Goal: Task Accomplishment & Management: Complete application form

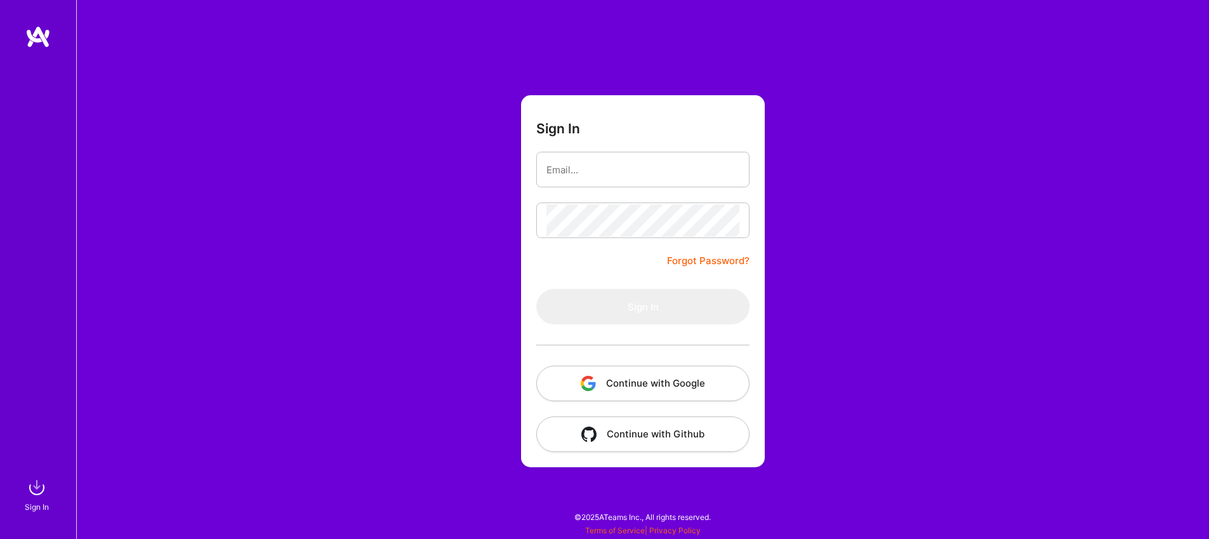
click at [598, 381] on button "Continue with Google" at bounding box center [642, 384] width 213 height 36
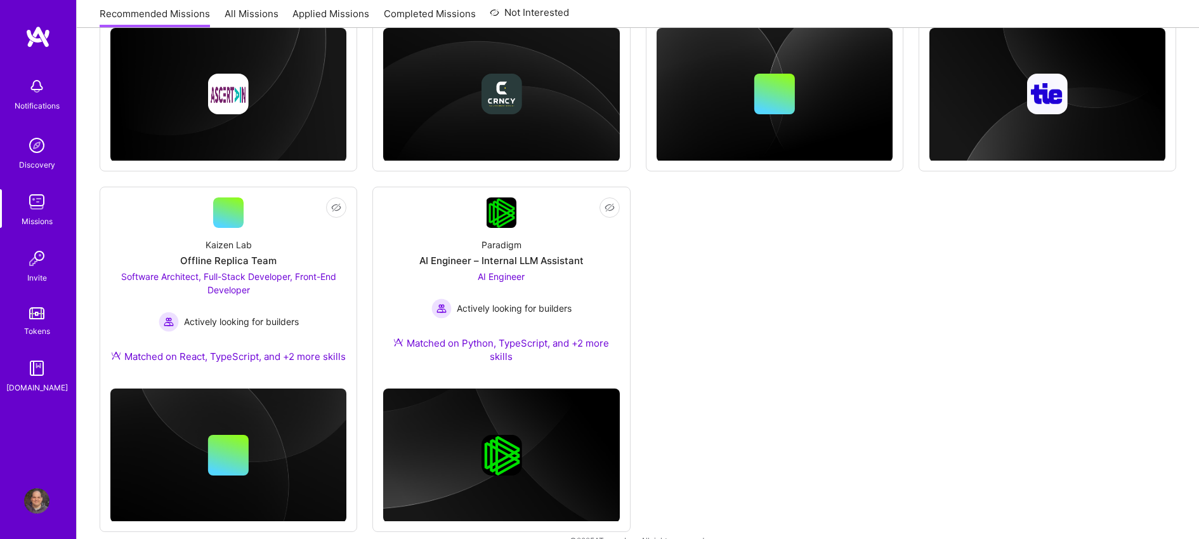
scroll to position [772, 0]
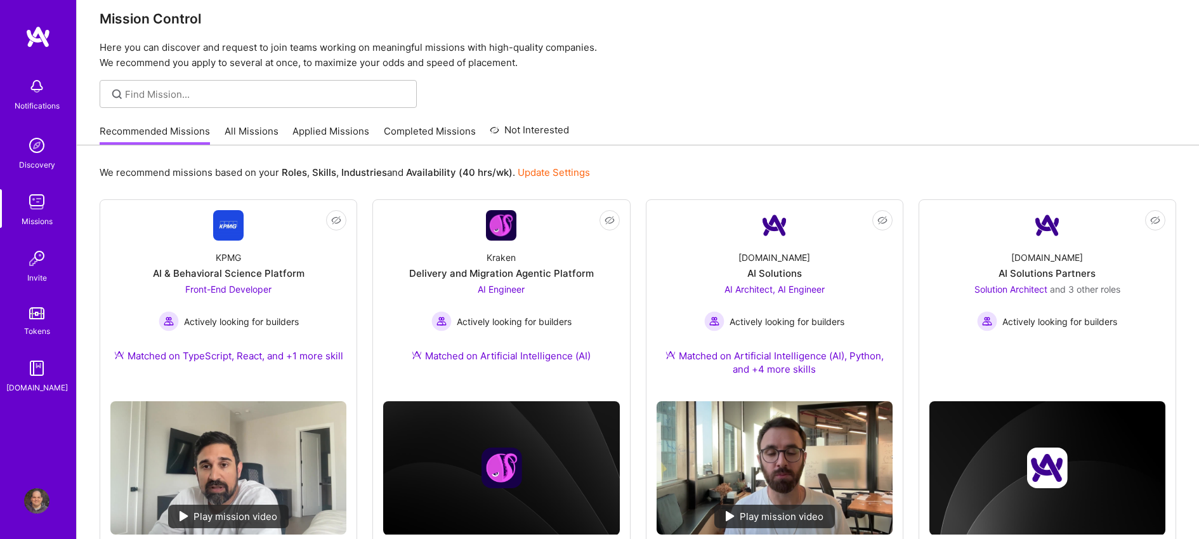
scroll to position [0, 0]
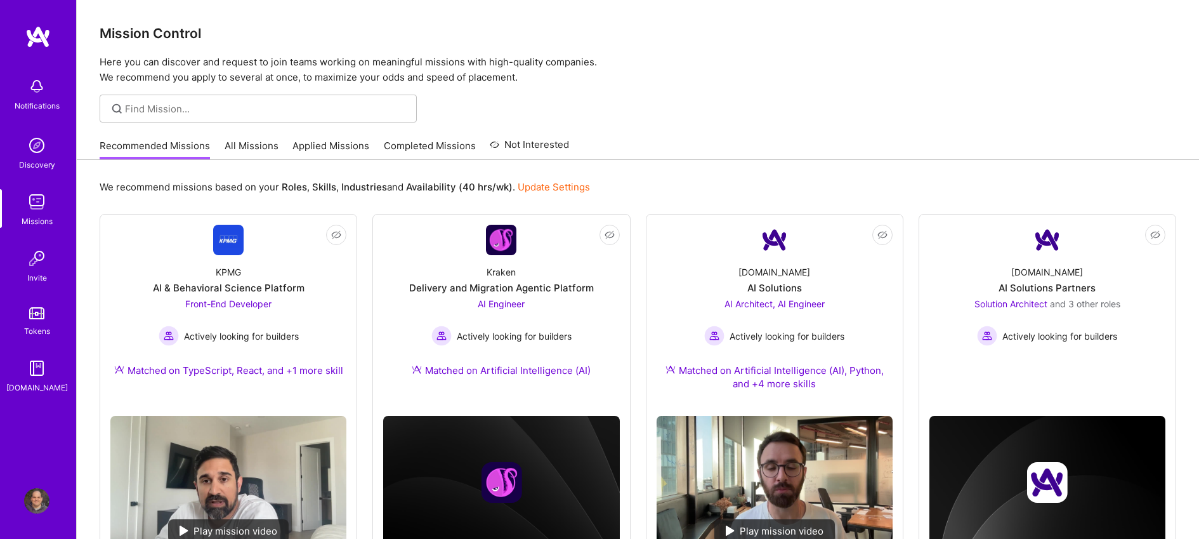
click at [350, 145] on link "Applied Missions" at bounding box center [331, 149] width 77 height 21
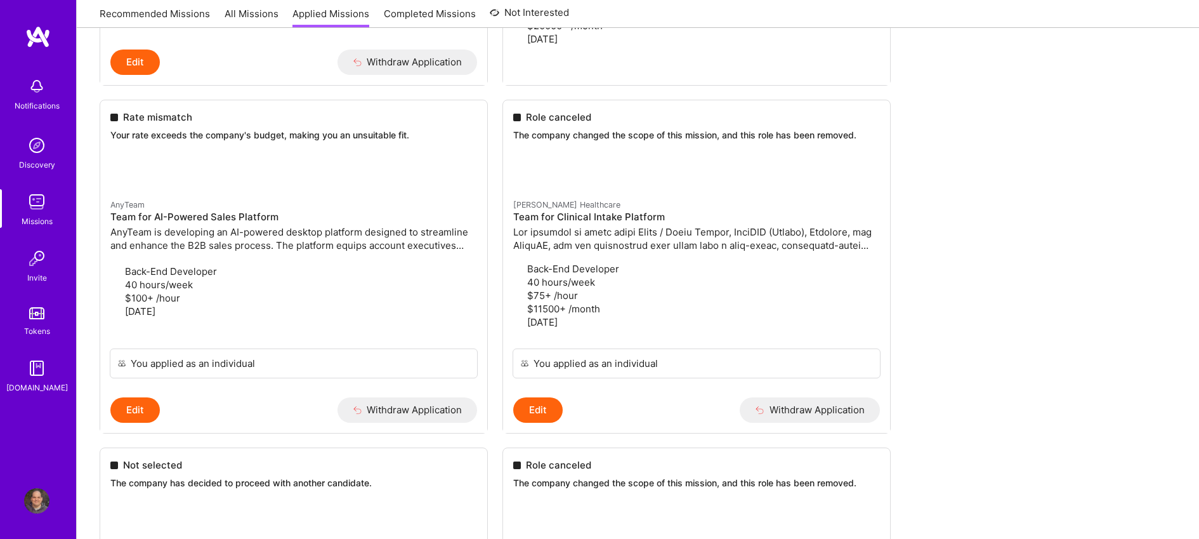
scroll to position [1491, 0]
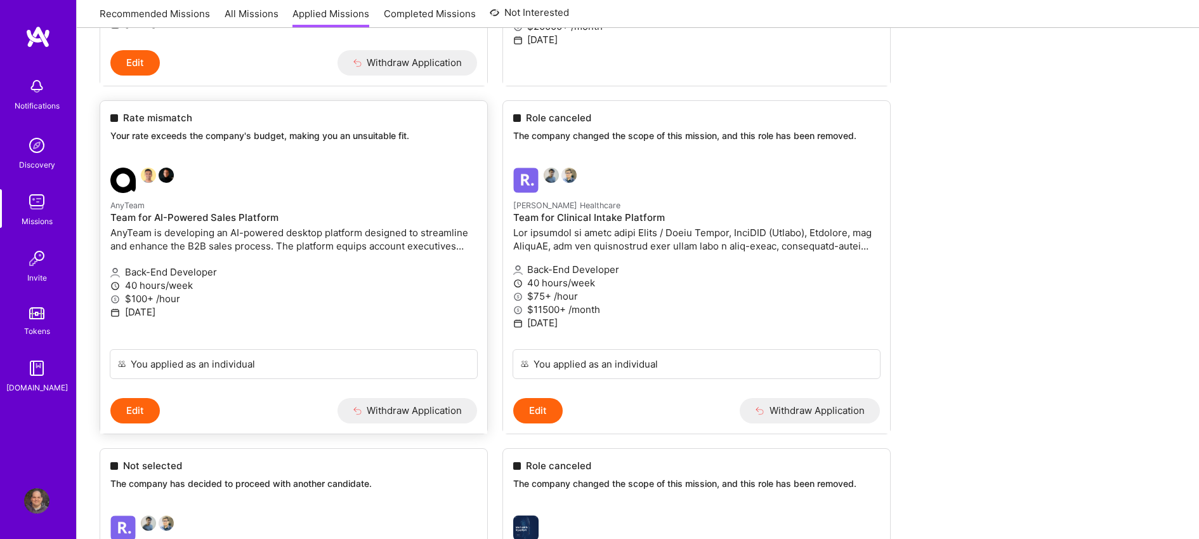
click at [405, 230] on p "AnyTeam is developing an AI-powered desktop platform designed to streamline and…" at bounding box center [293, 239] width 367 height 27
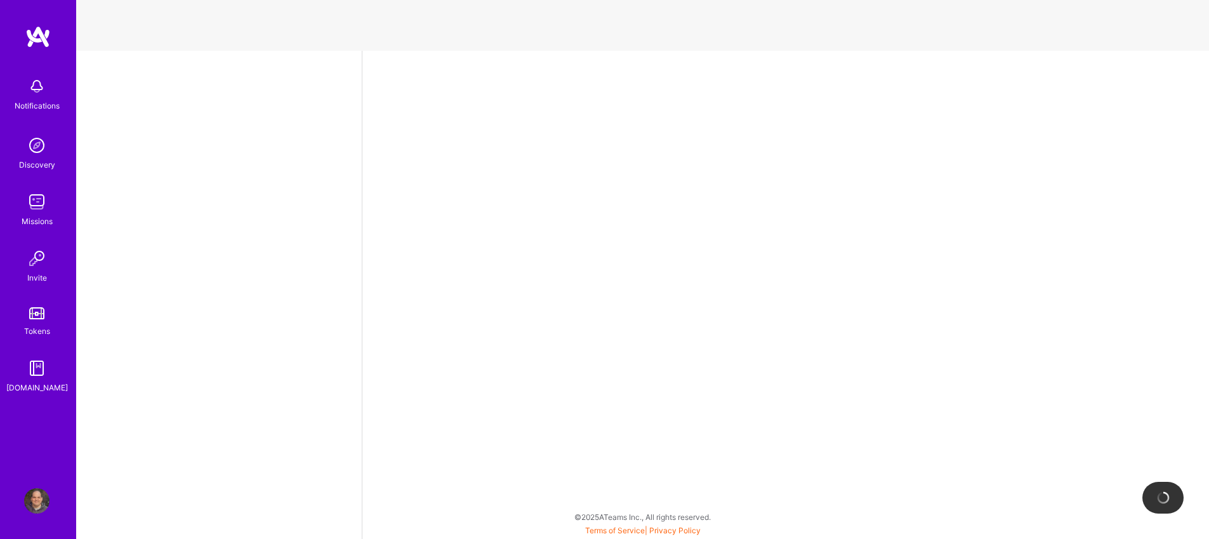
select select "US"
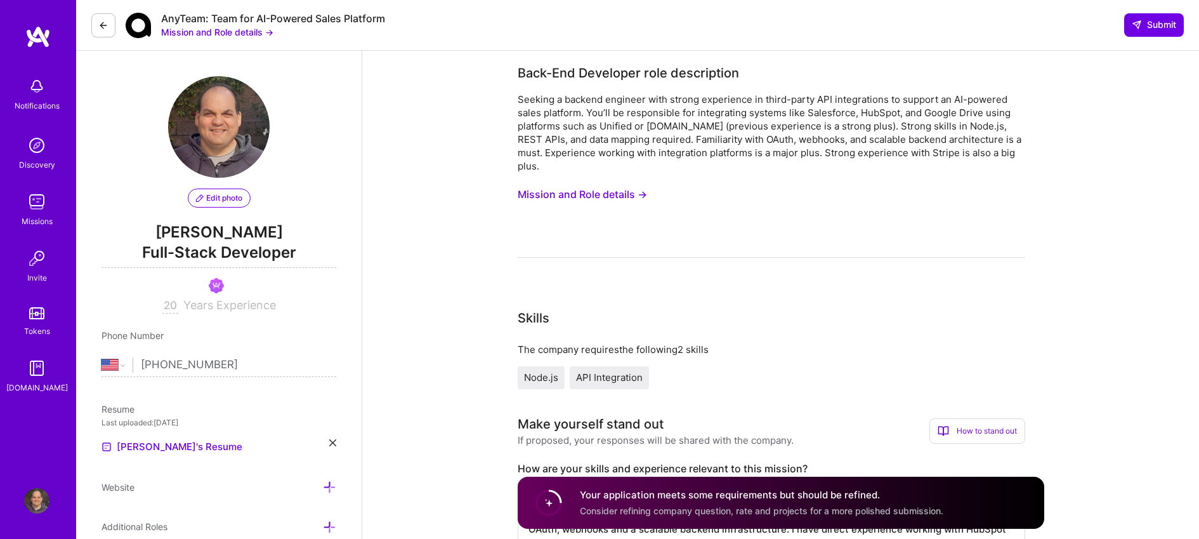
click at [219, 30] on button "Mission and Role details →" at bounding box center [217, 31] width 112 height 13
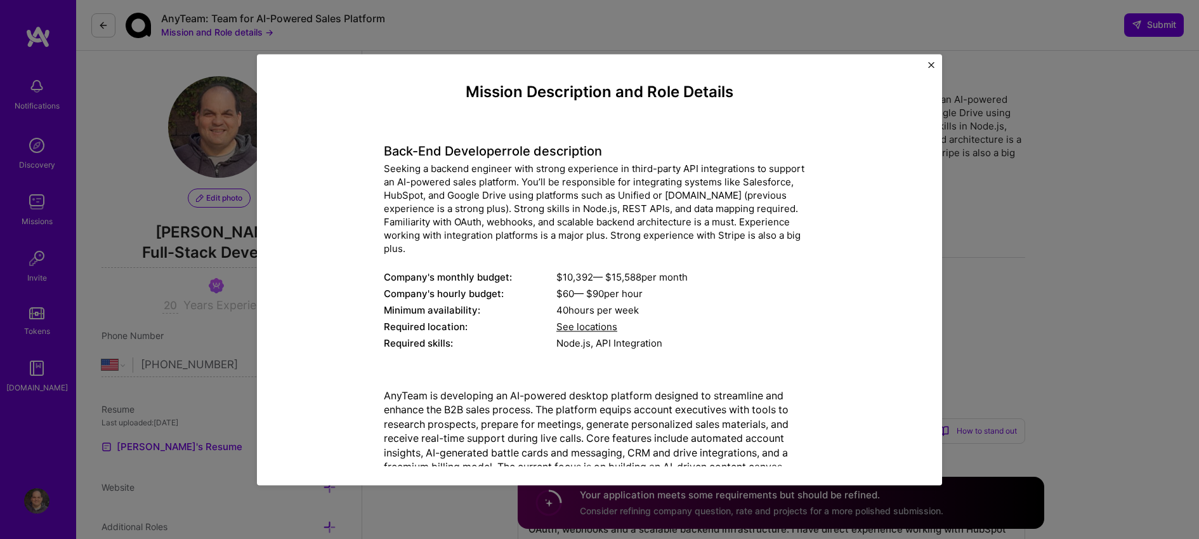
click at [121, 26] on div "Mission Description and Role Details Back-End Developer role description Seekin…" at bounding box center [599, 269] width 1199 height 539
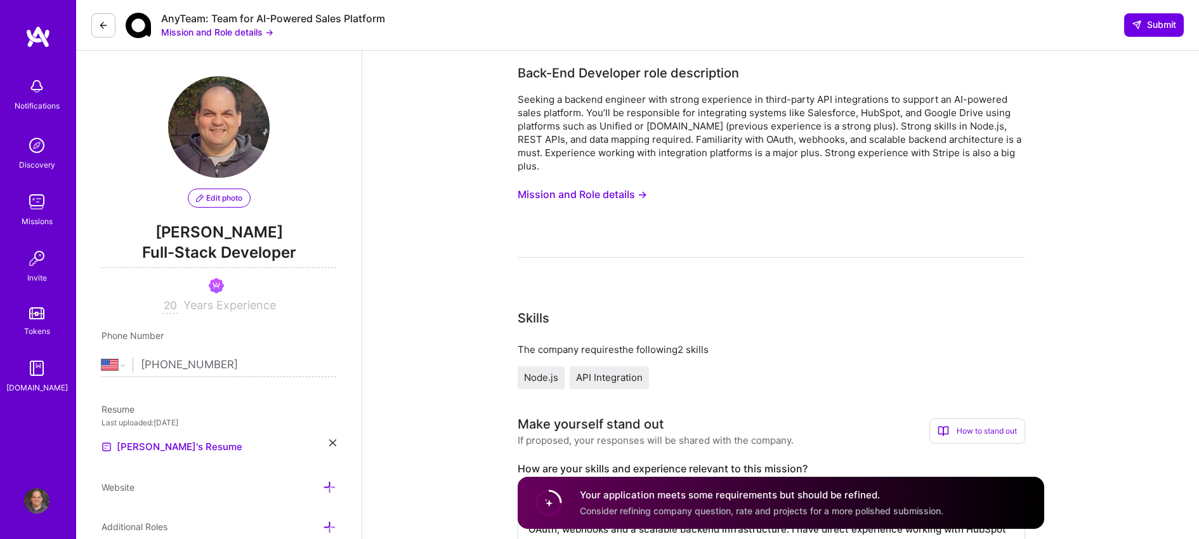
click at [39, 201] on img at bounding box center [36, 201] width 25 height 25
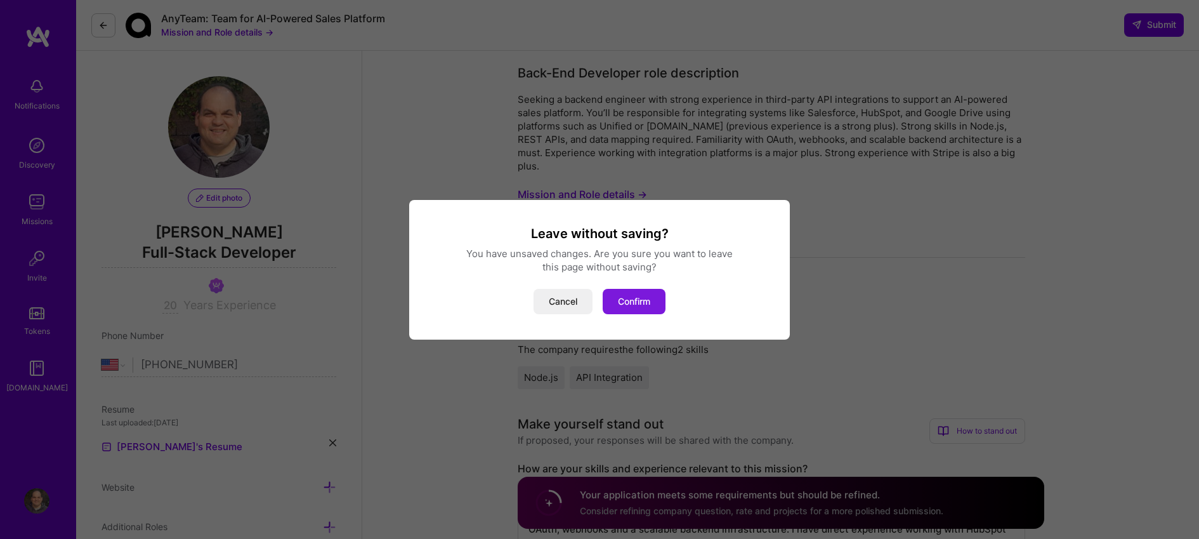
click at [625, 303] on button "Confirm" at bounding box center [634, 301] width 63 height 25
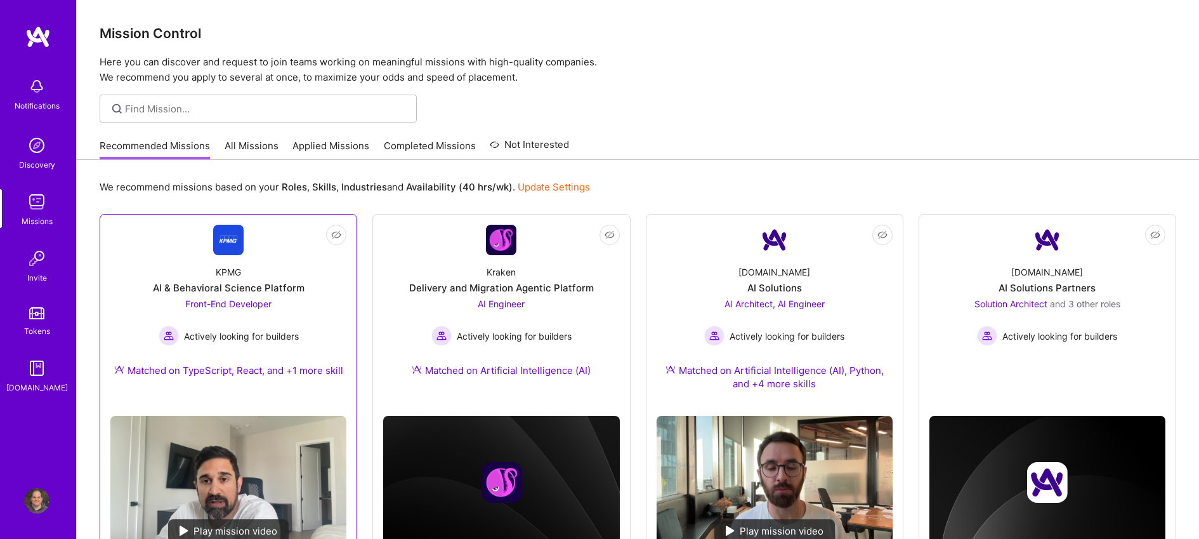
click at [286, 306] on div "Front-End Developer Actively looking for builders" at bounding box center [229, 321] width 140 height 49
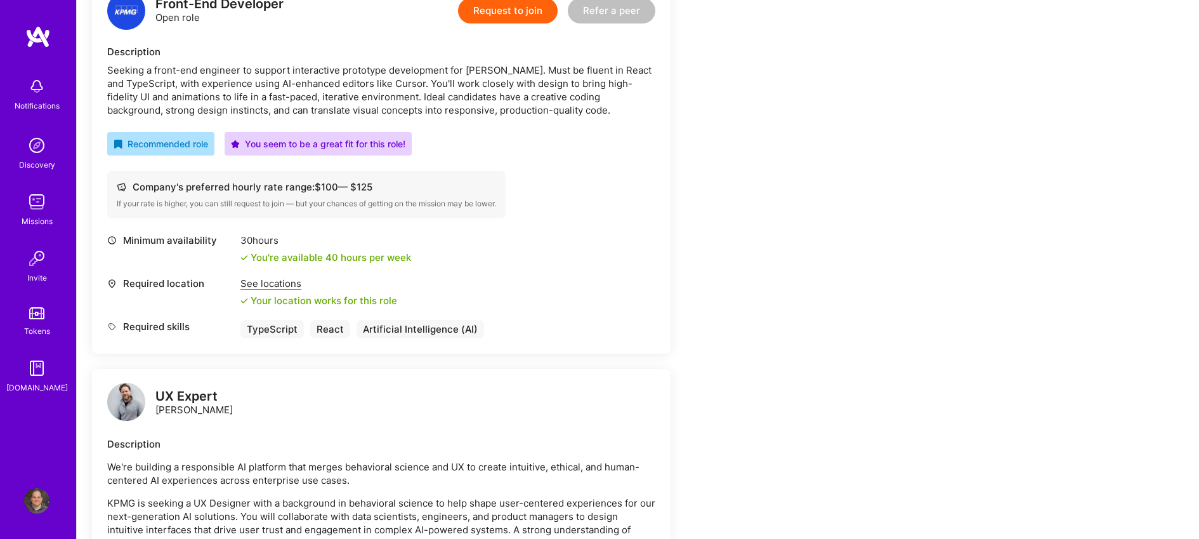
scroll to position [308, 0]
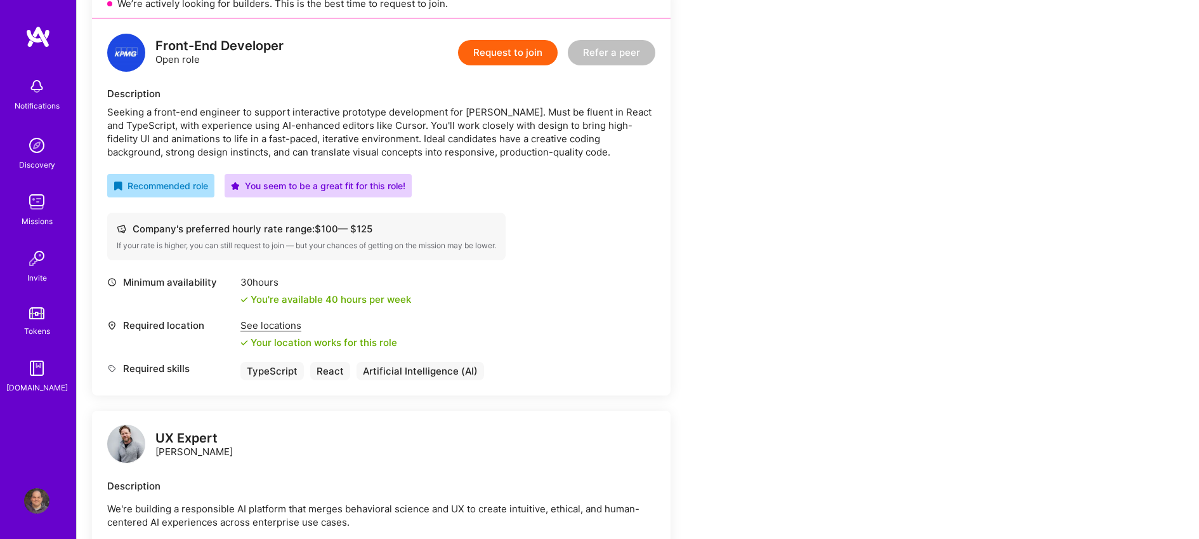
click at [833, 112] on div "Earn tokens for inviting a new [PERSON_NAME] to this mission Do you know the pe…" at bounding box center [472, 509] width 761 height 1263
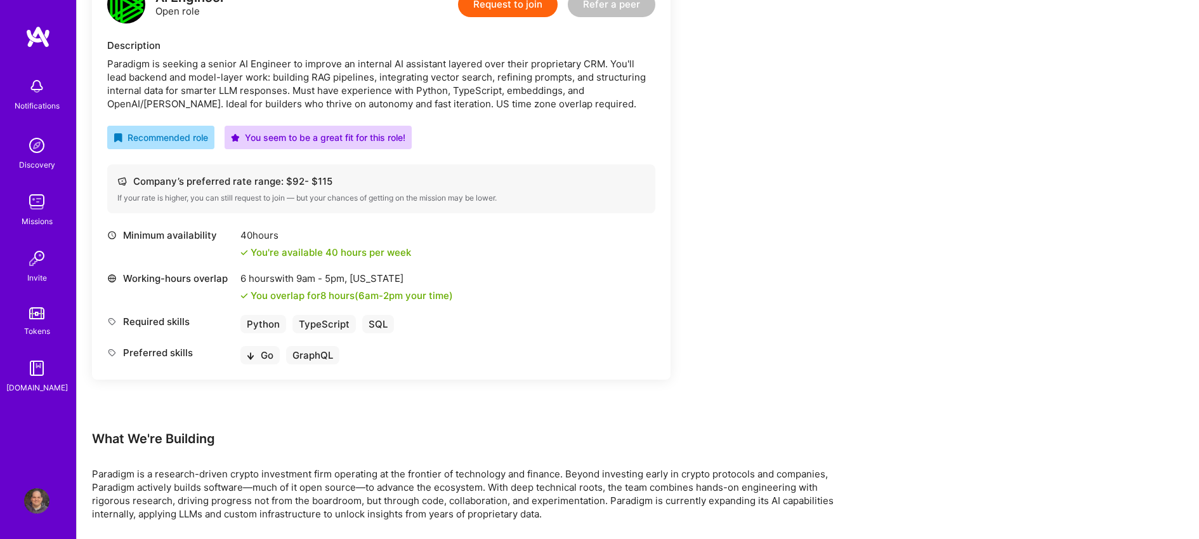
scroll to position [360, 0]
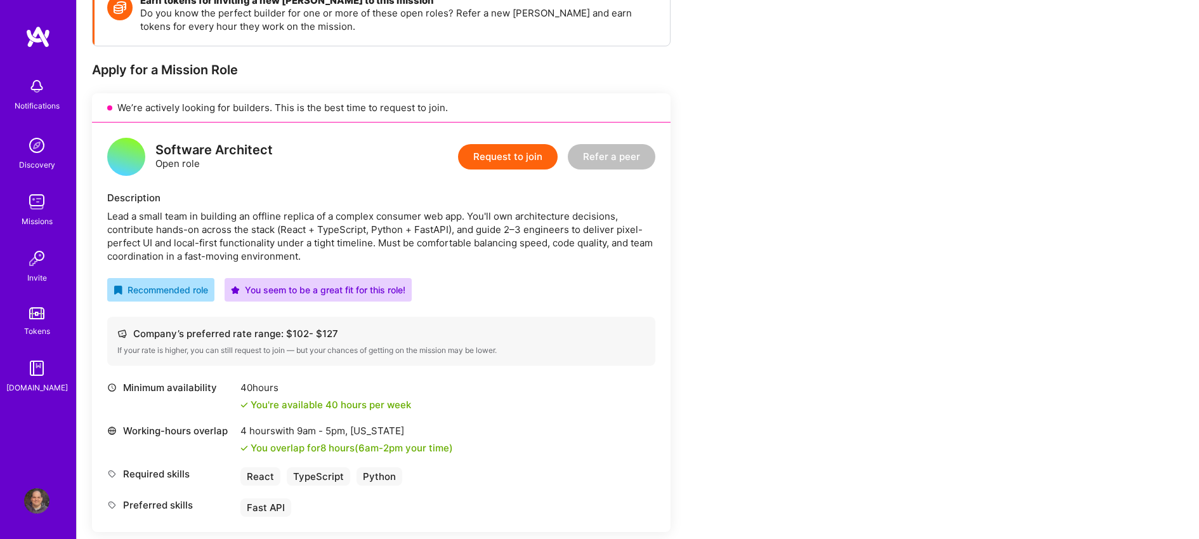
scroll to position [220, 0]
